Goal: Information Seeking & Learning: Learn about a topic

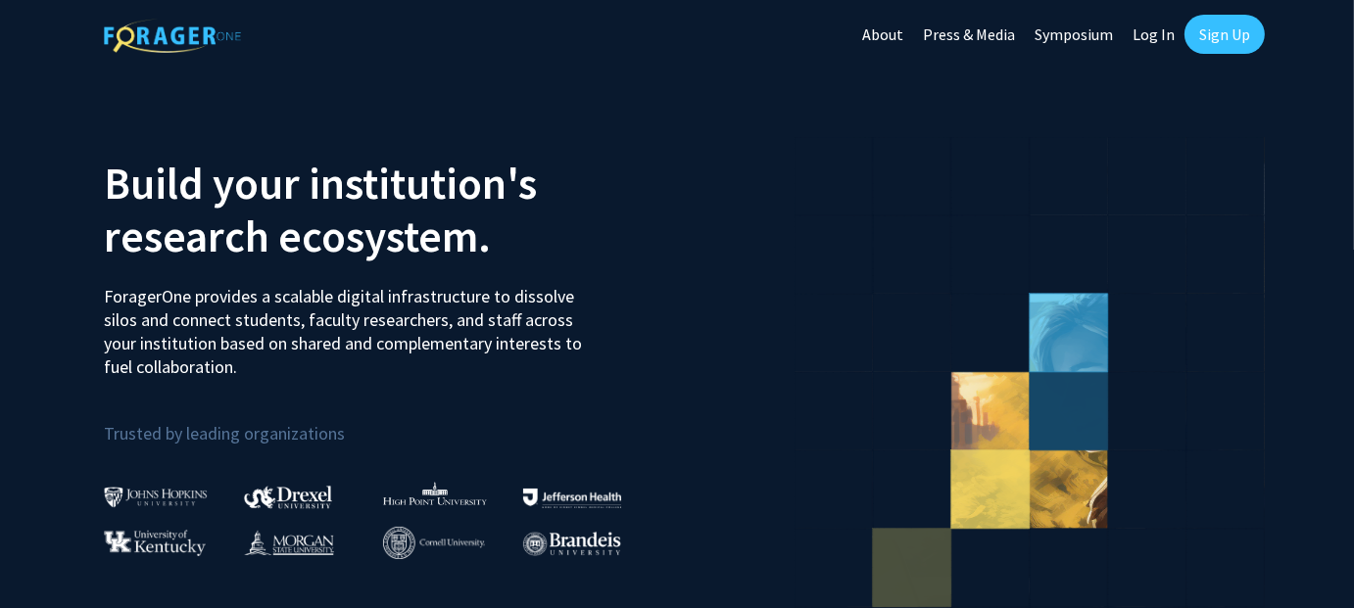
click at [1156, 40] on link "Log In" at bounding box center [1154, 34] width 62 height 69
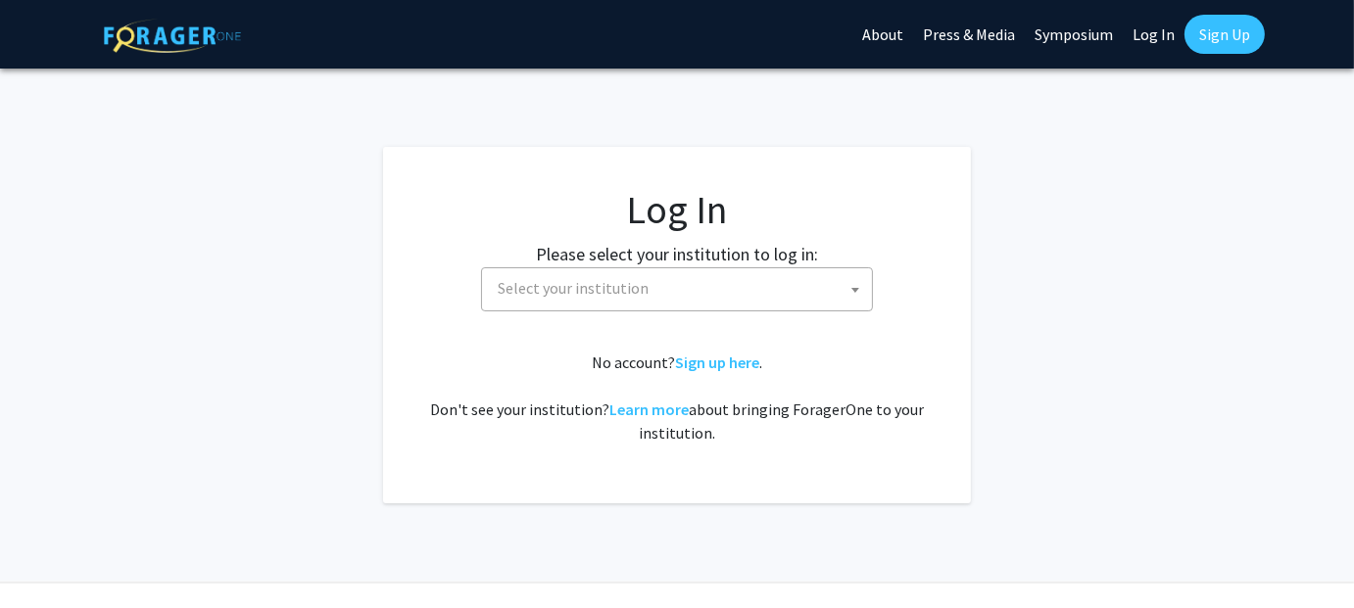
click at [604, 303] on span "Select your institution" at bounding box center [681, 288] width 382 height 40
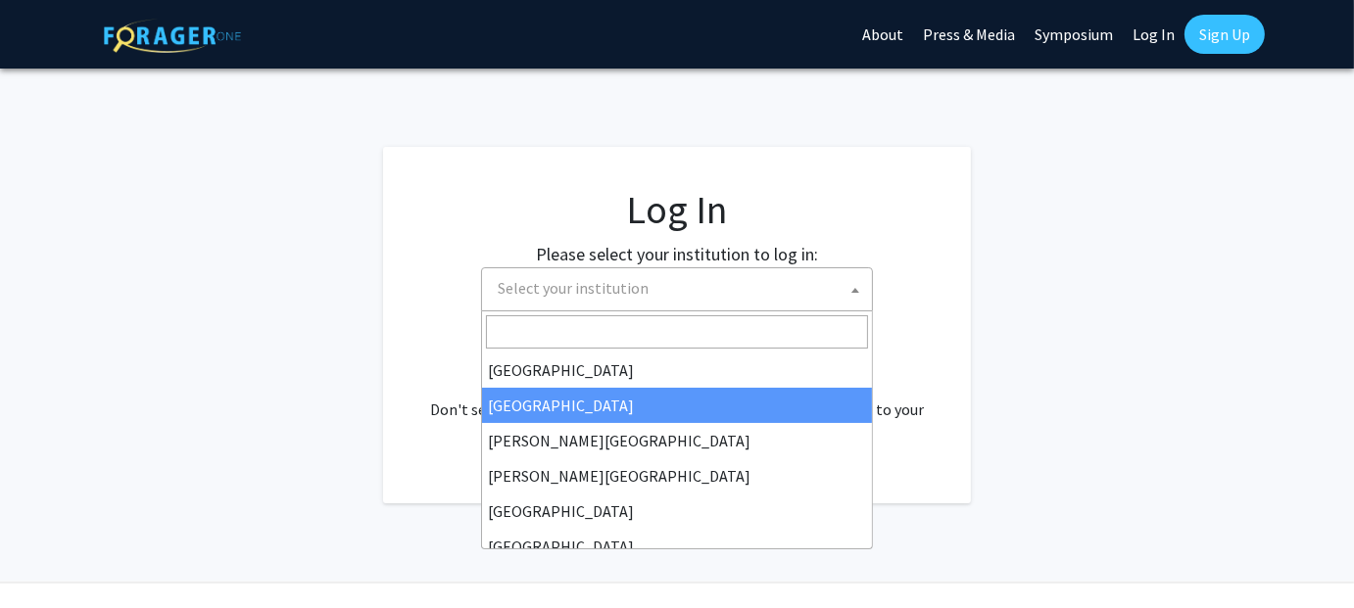
select select "10"
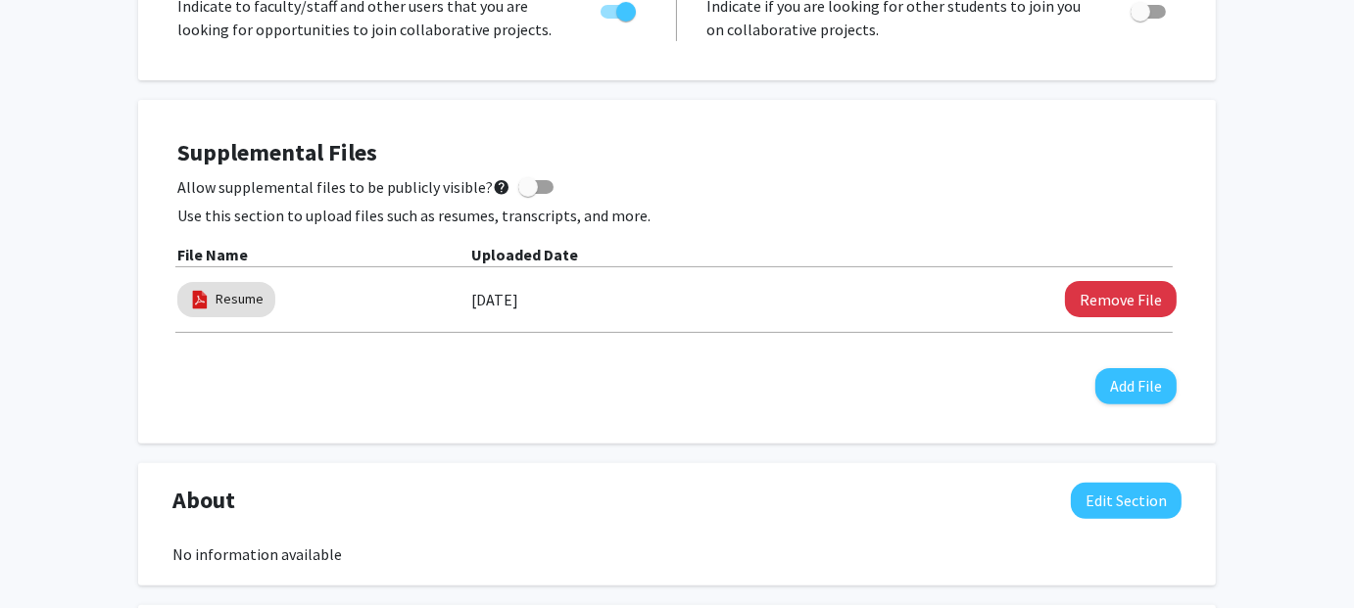
scroll to position [542, 0]
click at [1108, 298] on button "Remove File" at bounding box center [1121, 300] width 112 height 36
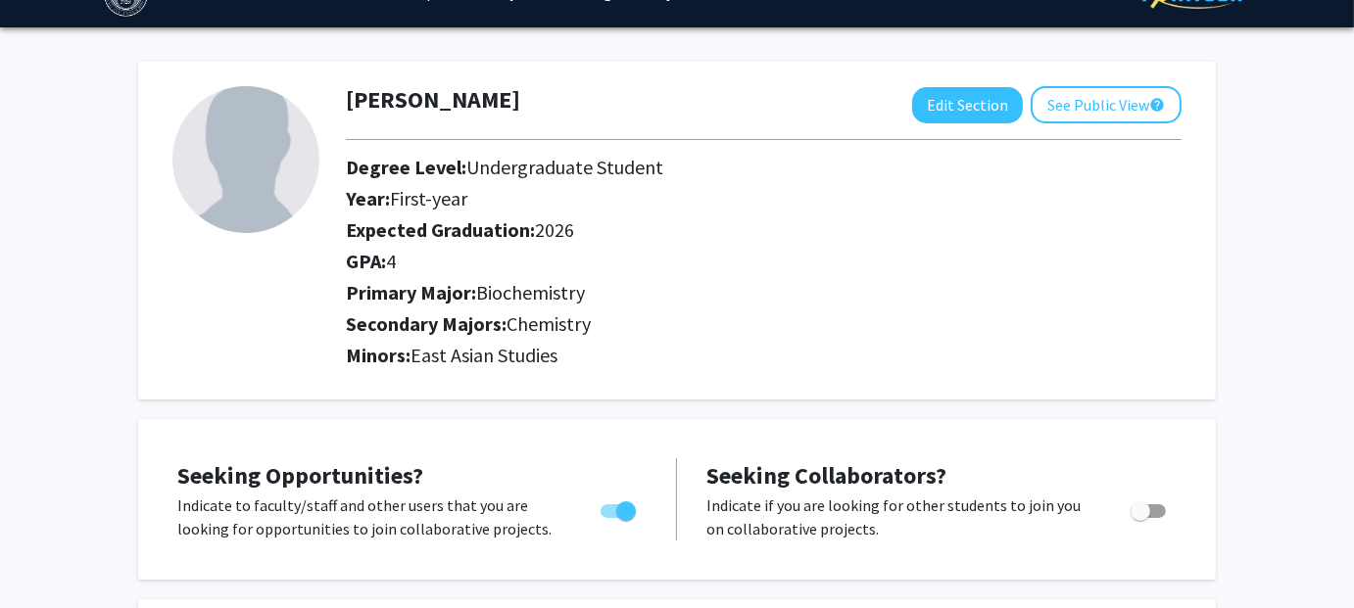
scroll to position [0, 0]
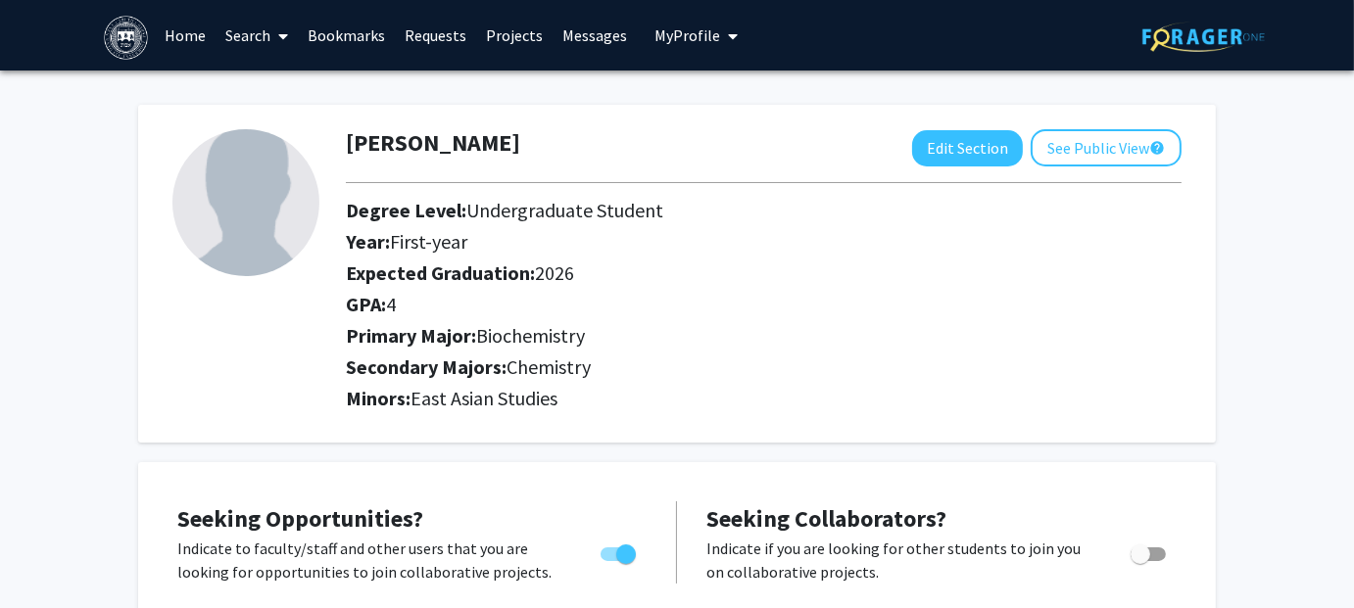
drag, startPoint x: 401, startPoint y: 308, endPoint x: 338, endPoint y: 290, distance: 65.1
click at [338, 290] on div "Degree Level: Undergraduate Student Year: First-year Expected Graduation: 2026 …" at bounding box center [748, 261] width 835 height 125
click at [425, 301] on h2 "GPA: 4" at bounding box center [748, 305] width 805 height 24
click at [698, 21] on button "My Profile" at bounding box center [697, 35] width 95 height 71
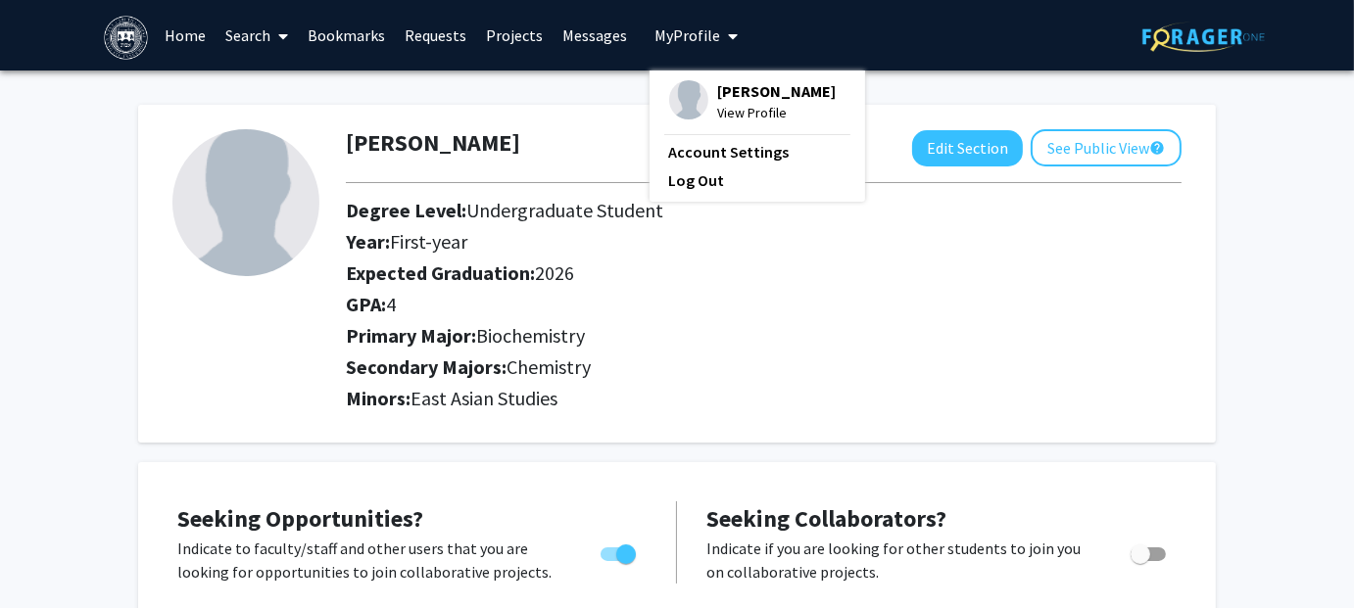
click at [719, 98] on span "Mia Nydam" at bounding box center [777, 91] width 119 height 22
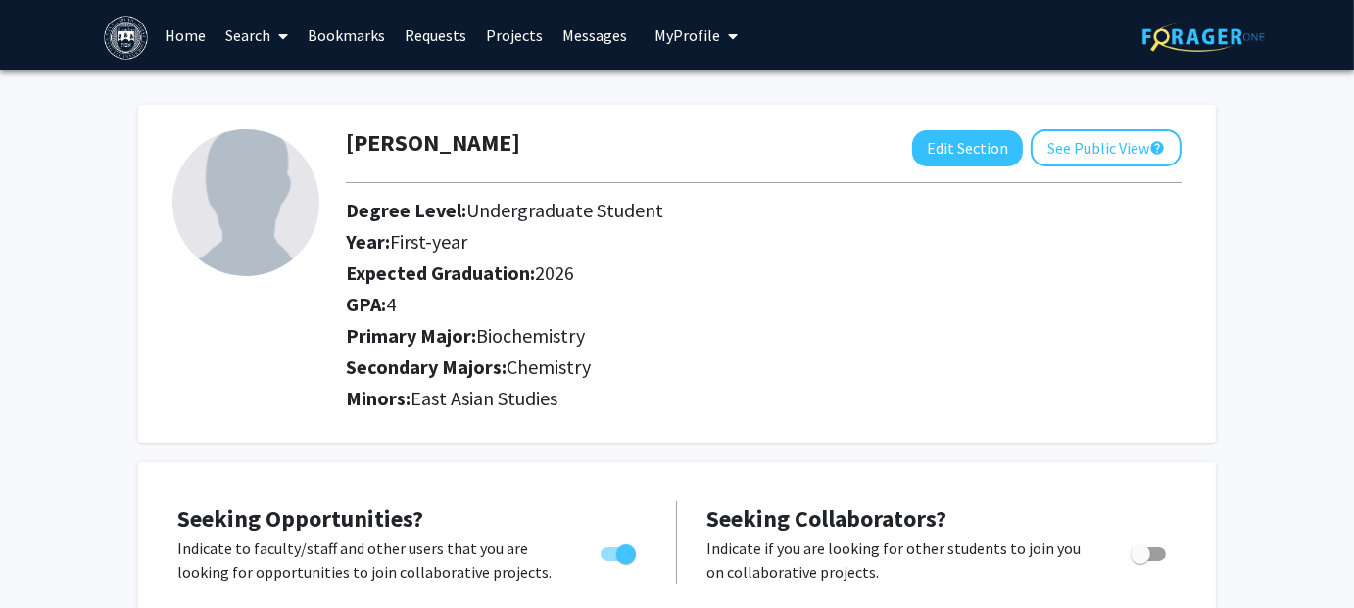
click at [172, 32] on link "Home" at bounding box center [186, 35] width 61 height 69
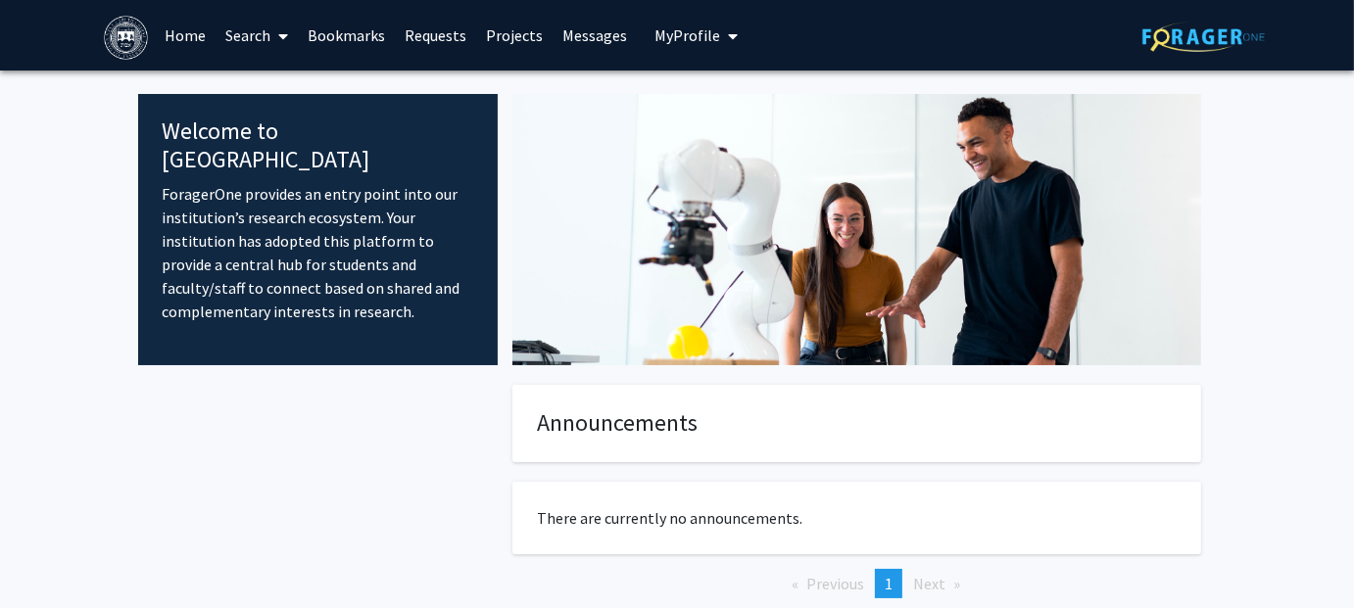
click at [277, 32] on span at bounding box center [280, 36] width 18 height 69
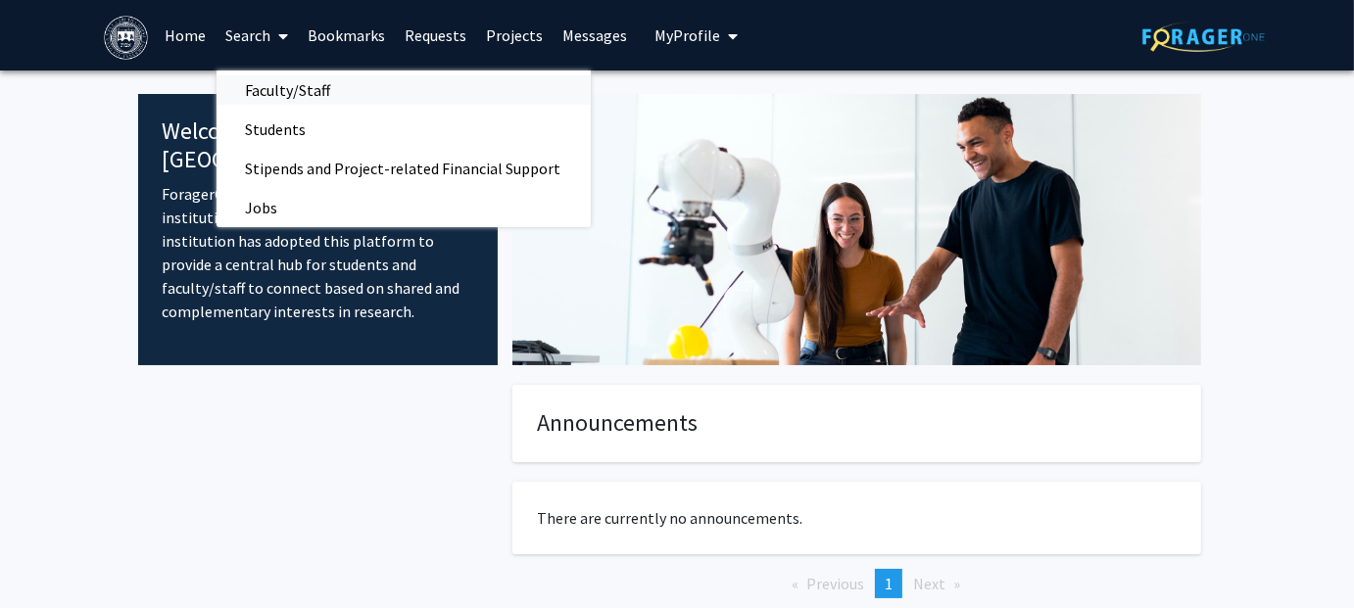
click at [310, 83] on span "Faculty/Staff" at bounding box center [289, 90] width 144 height 39
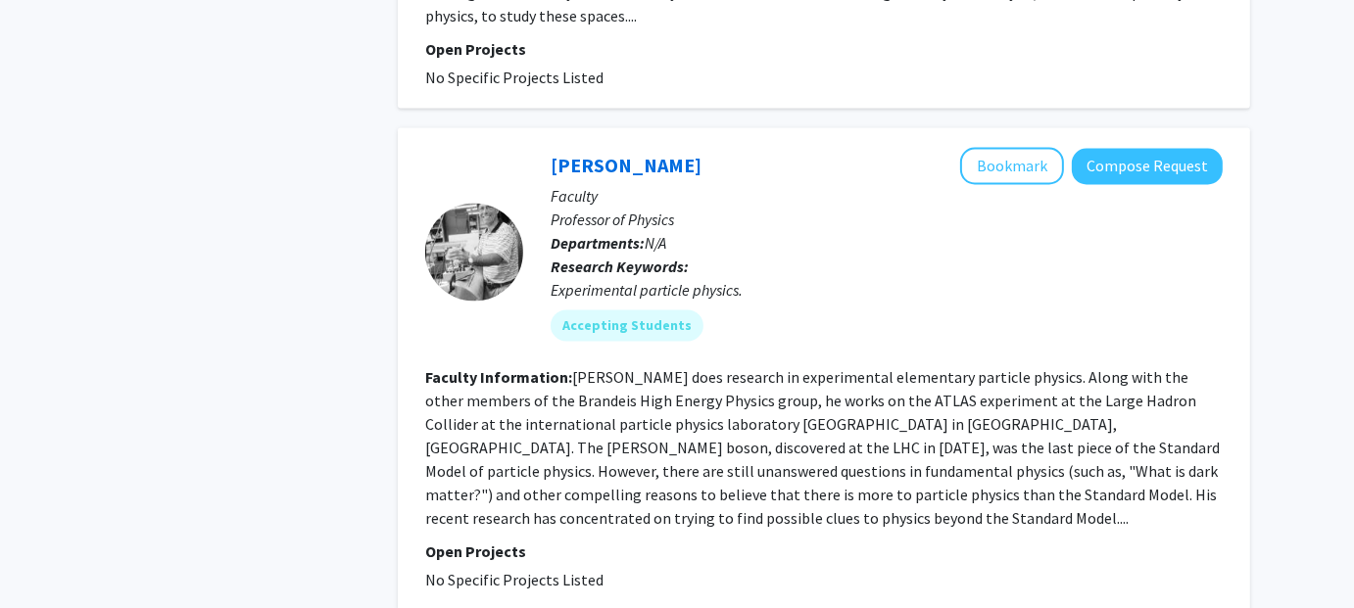
scroll to position [3599, 0]
drag, startPoint x: 667, startPoint y: 189, endPoint x: 648, endPoint y: 189, distance: 19.6
click at [648, 233] on span "N/A" at bounding box center [656, 243] width 22 height 20
drag, startPoint x: 542, startPoint y: 180, endPoint x: 664, endPoint y: 185, distance: 122.6
click at [664, 185] on div "Craig Blocker Bookmark Compose Request Faculty Professor of Physics Departments…" at bounding box center [872, 251] width 699 height 209
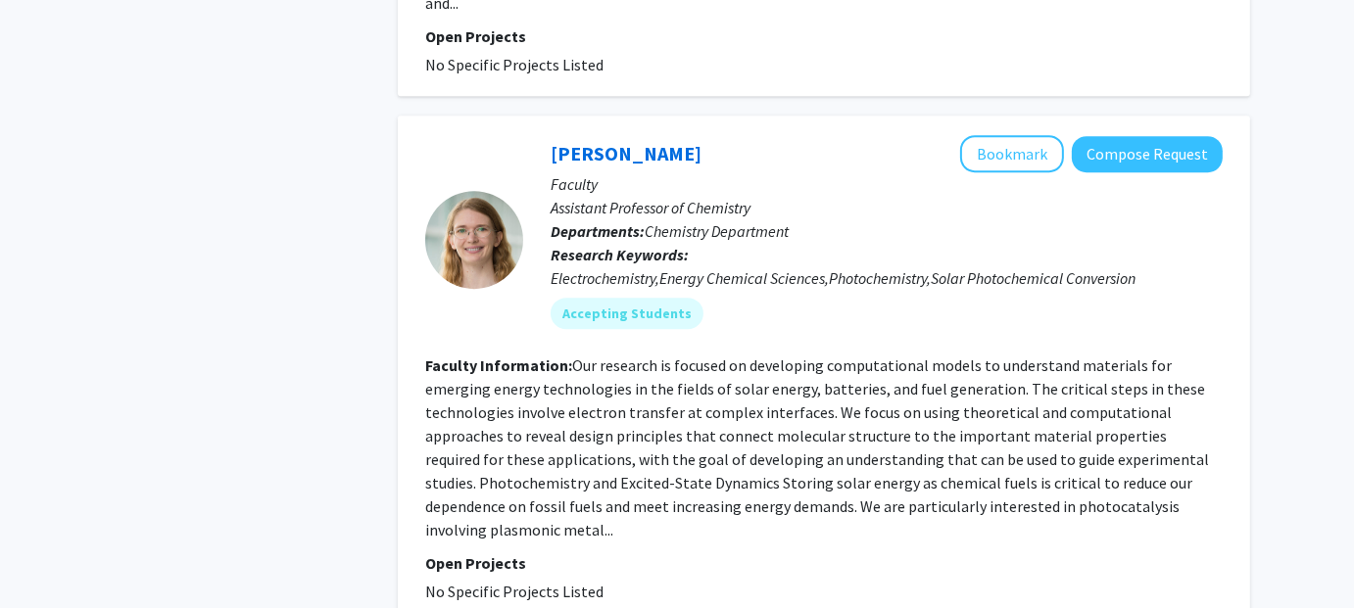
scroll to position [6059, 0]
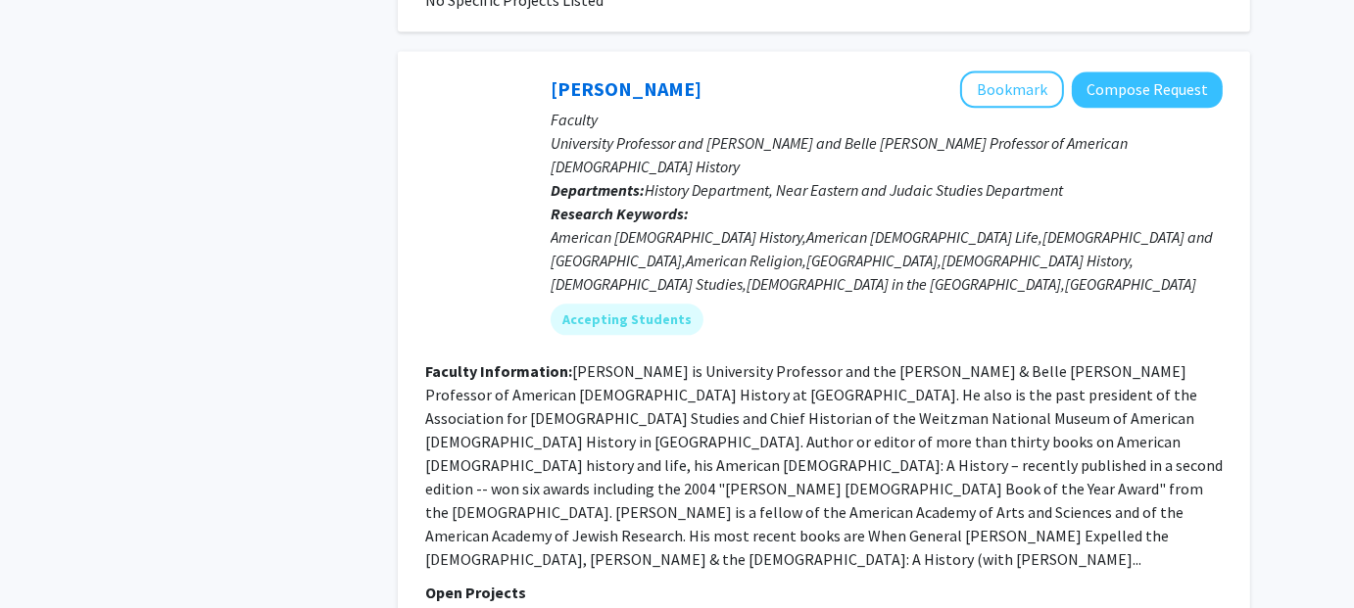
scroll to position [4587, 0]
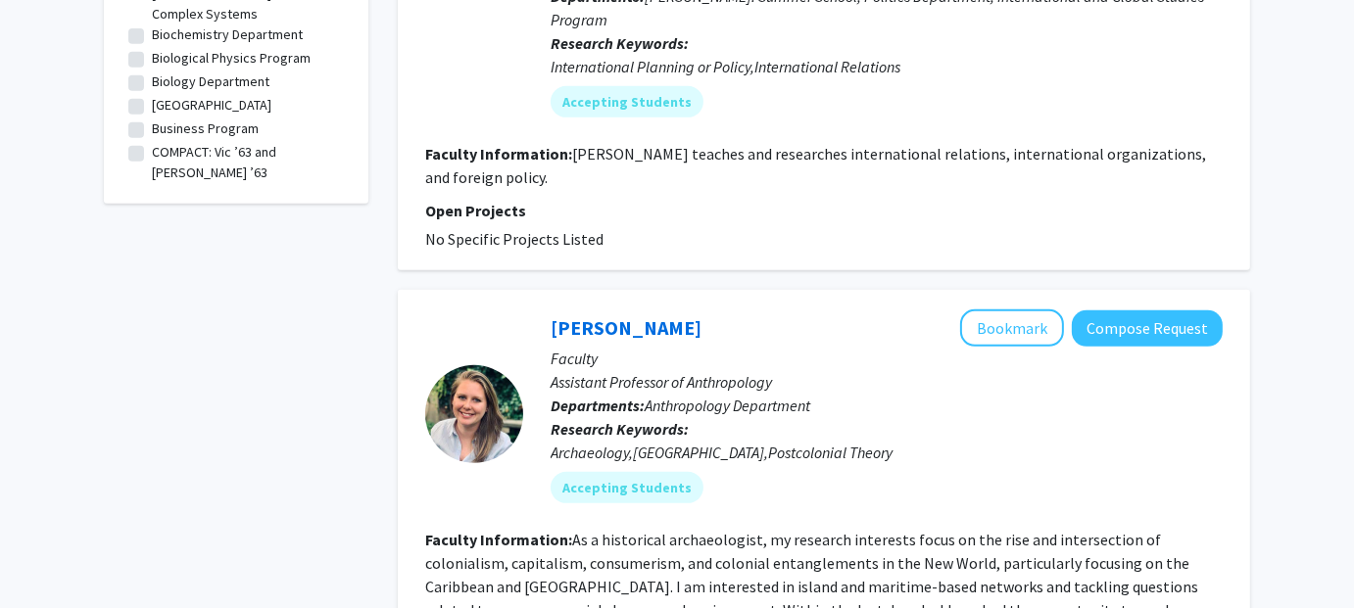
scroll to position [1143, 0]
